Goal: Task Accomplishment & Management: Manage account settings

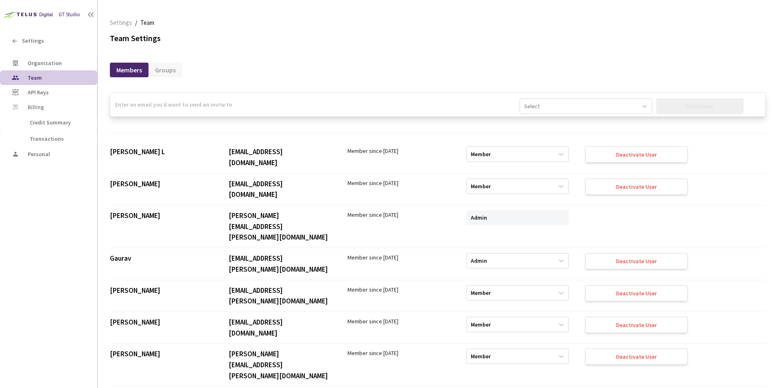
drag, startPoint x: 218, startPoint y: 116, endPoint x: 222, endPoint y: 111, distance: 6.1
click at [218, 116] on input "email" at bounding box center [314, 105] width 409 height 24
paste input "[PERSON_NAME][EMAIL_ADDRESS][PERSON_NAME][DOMAIN_NAME]"
type input "[PERSON_NAME][EMAIL_ADDRESS][PERSON_NAME][DOMAIN_NAME]"
click at [522, 107] on div "Select" at bounding box center [578, 106] width 117 height 13
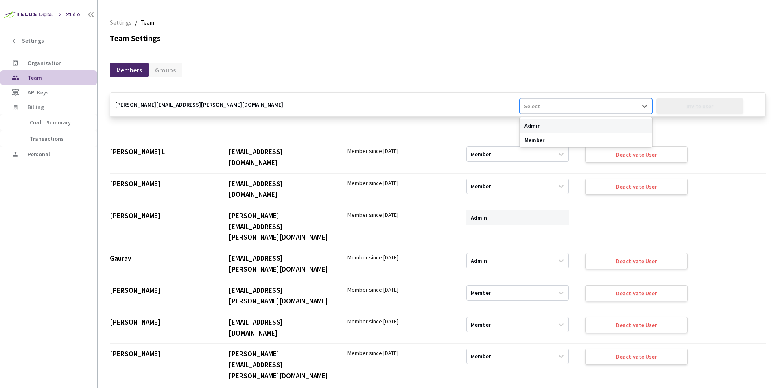
click at [528, 122] on div "Admin" at bounding box center [585, 126] width 132 height 14
click at [685, 107] on div "Invite user" at bounding box center [699, 105] width 87 height 15
click at [65, 292] on div "GT Studio Settings Organization Team API Keys Billing Credit Summary Transactio…" at bounding box center [48, 182] width 97 height 365
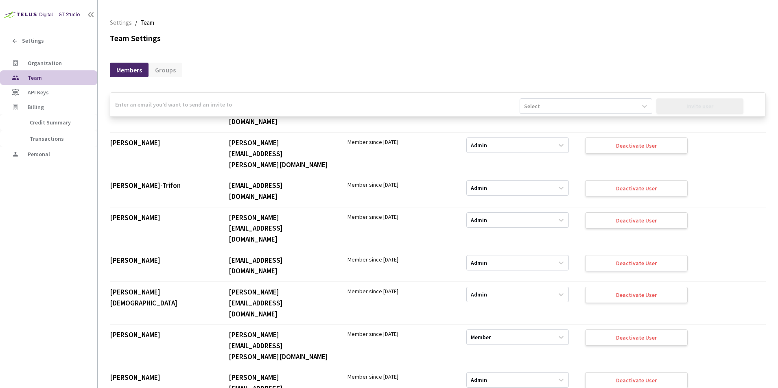
scroll to position [3120, 0]
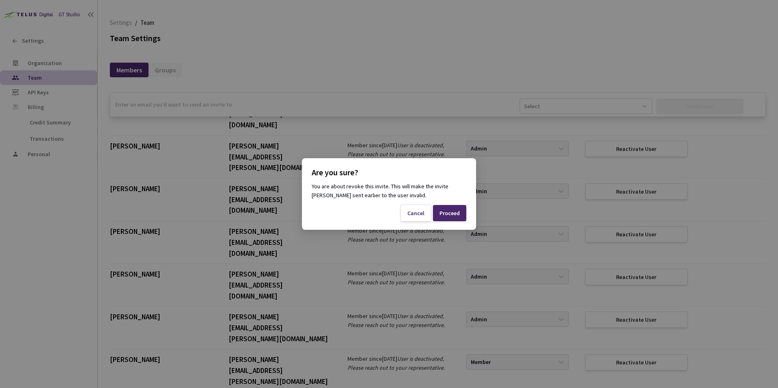
click at [455, 206] on div "Proceed" at bounding box center [449, 213] width 33 height 16
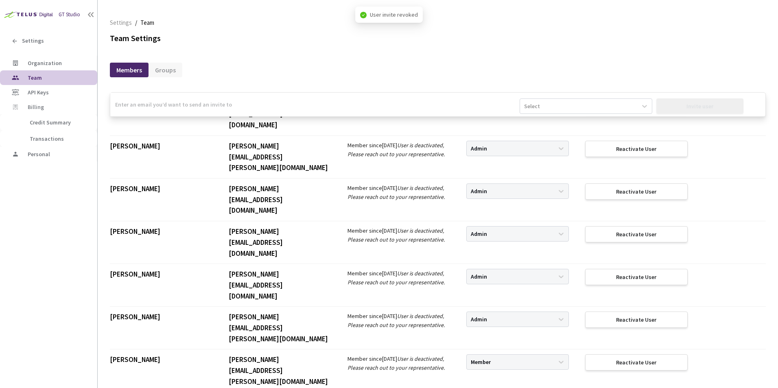
scroll to position [3088, 0]
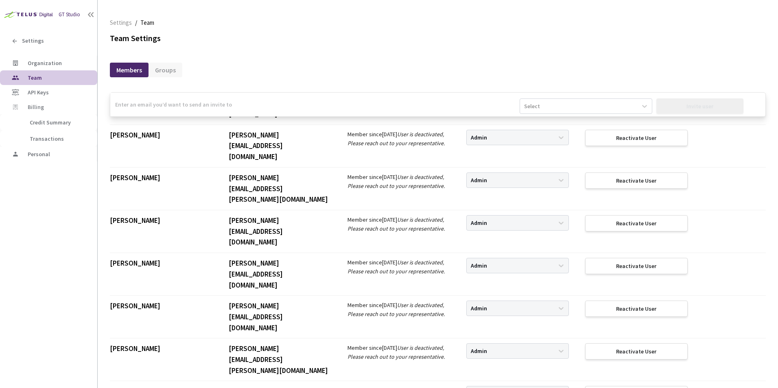
click at [368, 69] on div "Members Groups" at bounding box center [438, 65] width 656 height 17
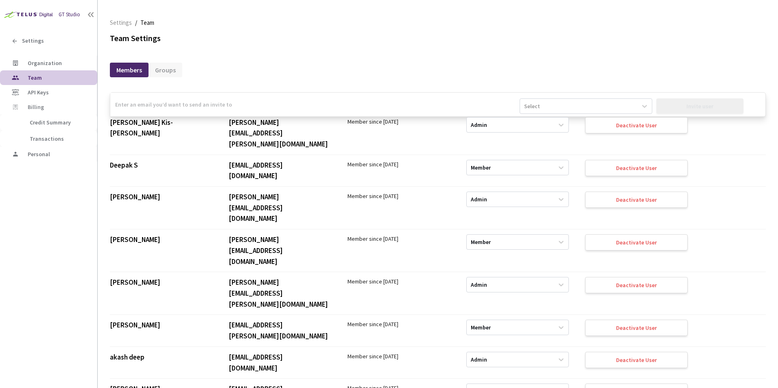
scroll to position [1596, 0]
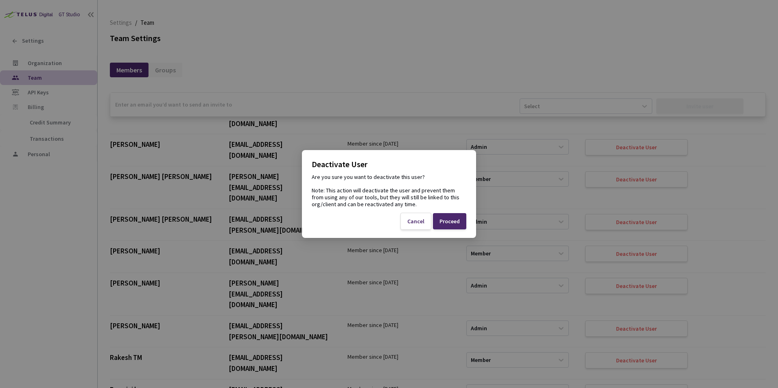
click at [453, 224] on div "Proceed" at bounding box center [449, 221] width 20 height 7
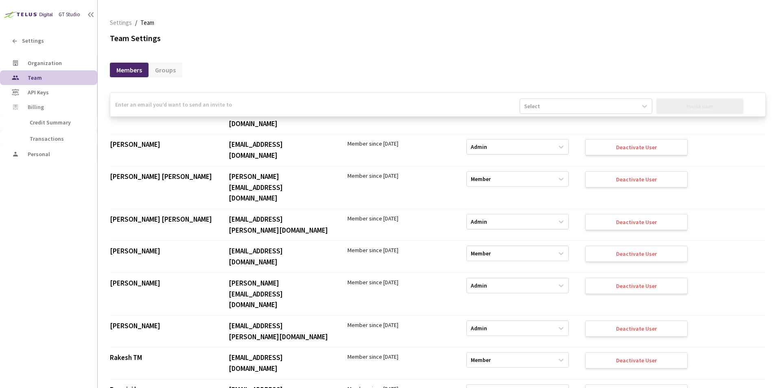
scroll to position [638, 0]
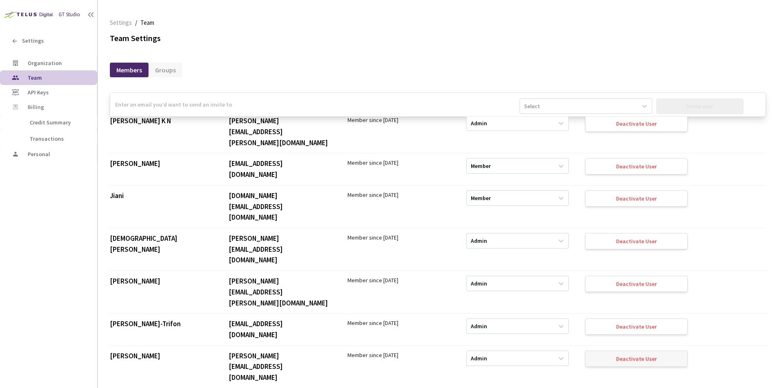
click at [629, 355] on div "Deactivate User" at bounding box center [636, 358] width 41 height 7
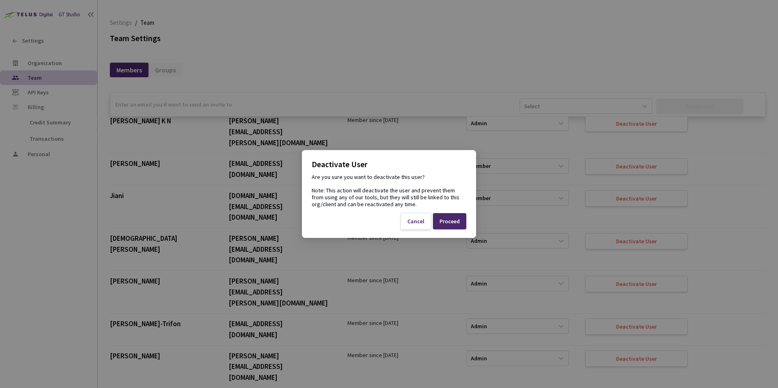
click at [462, 218] on div "Proceed" at bounding box center [449, 221] width 33 height 16
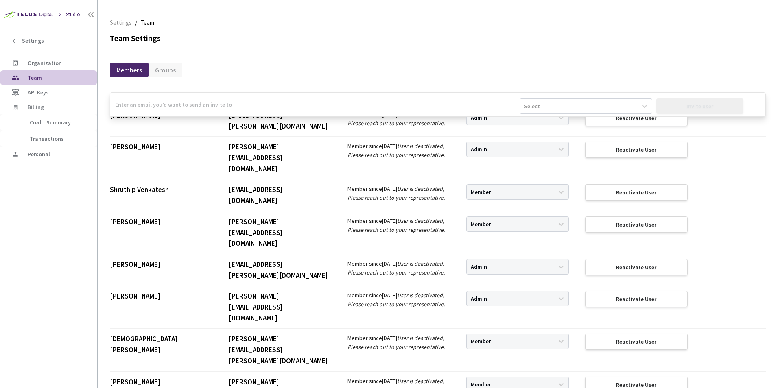
scroll to position [2212, 0]
